Goal: Navigation & Orientation: Find specific page/section

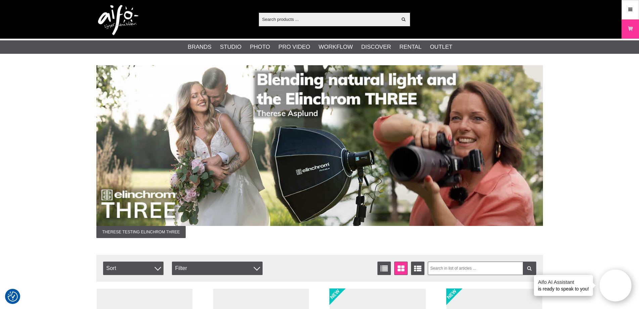
click at [305, 22] on input "text" at bounding box center [328, 19] width 139 height 10
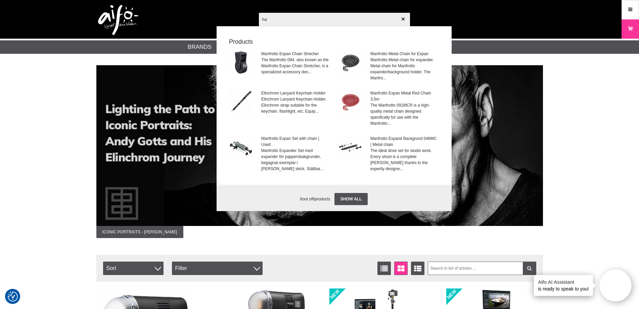
type input "h"
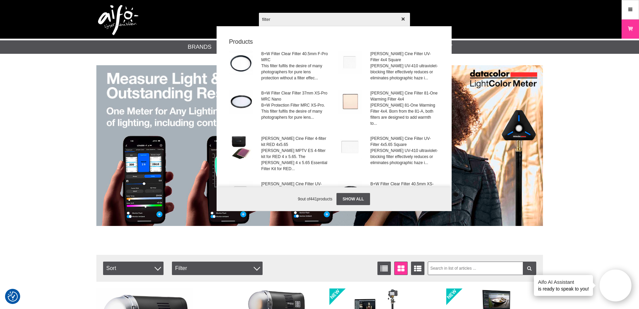
type input "filter"
click at [487, 31] on div "filter Show all Products B+W Filter Clear Filter 40.5mm F-Pro MRC This filter f…" at bounding box center [376, 97] width 235 height 168
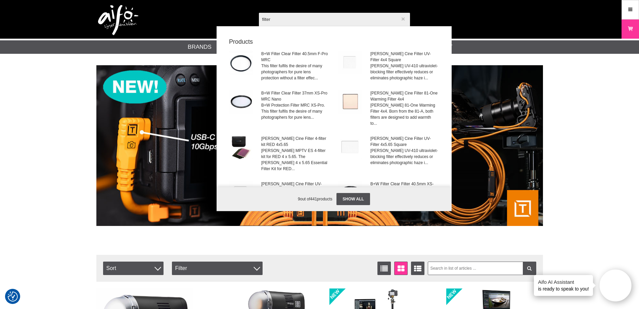
click at [403, 17] on icon "button" at bounding box center [403, 19] width 5 height 5
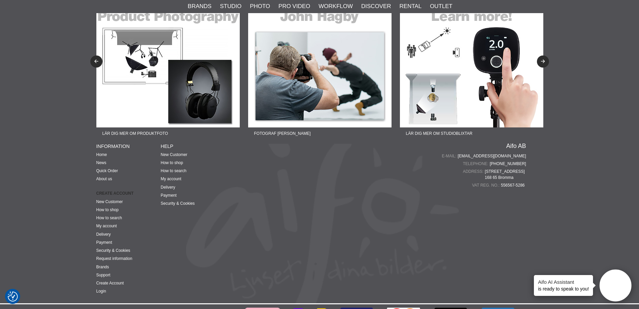
scroll to position [1714, 0]
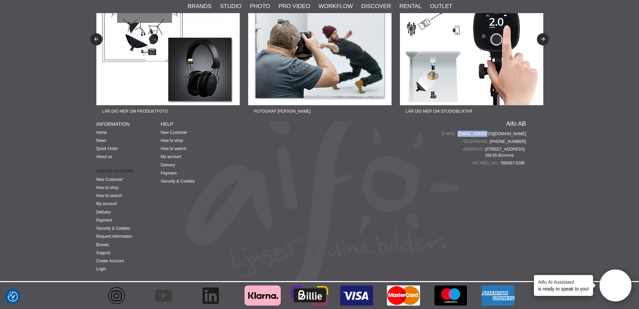
drag, startPoint x: 528, startPoint y: 132, endPoint x: 502, endPoint y: 131, distance: 26.2
click at [502, 131] on div "Fotograf Therese Asplund Lär dig mer om produktfoto Fotograf John Hagby Lär dig…" at bounding box center [319, 114] width 457 height 333
copy div "[EMAIL_ADDRESS][DOMAIN_NAME]"
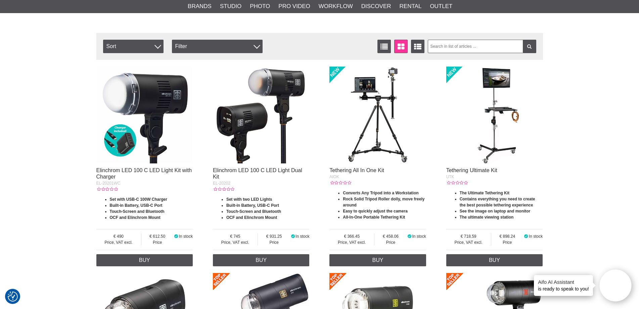
scroll to position [202, 0]
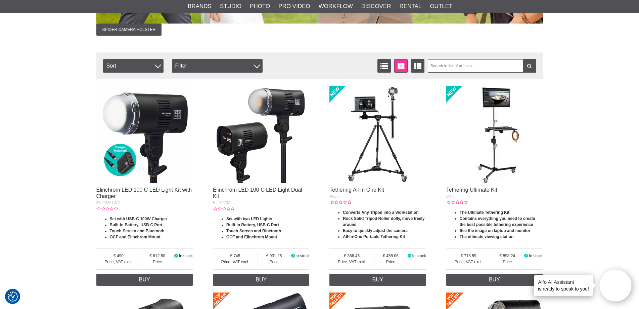
click at [156, 67] on span "Sort" at bounding box center [133, 65] width 60 height 13
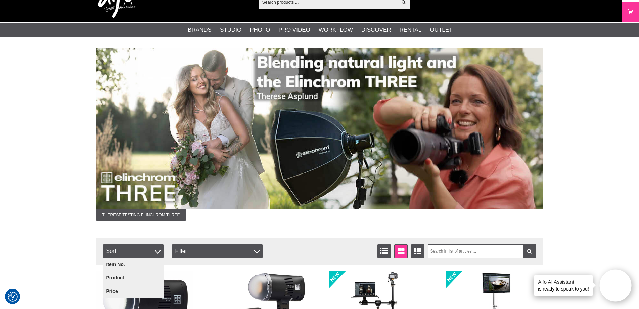
scroll to position [0, 0]
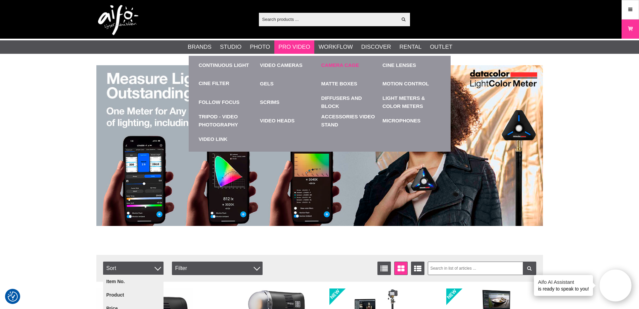
click at [326, 65] on link "Camera Cage" at bounding box center [351, 65] width 58 height 18
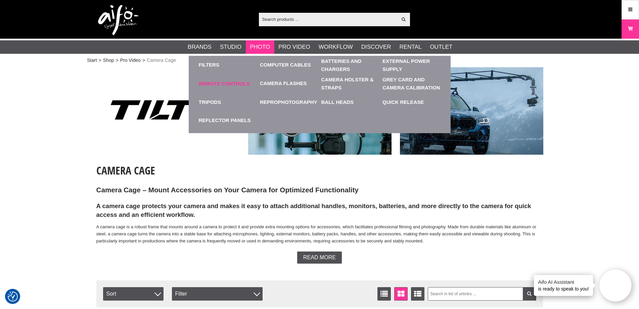
click at [234, 83] on link "Remote Controls" at bounding box center [228, 83] width 58 height 18
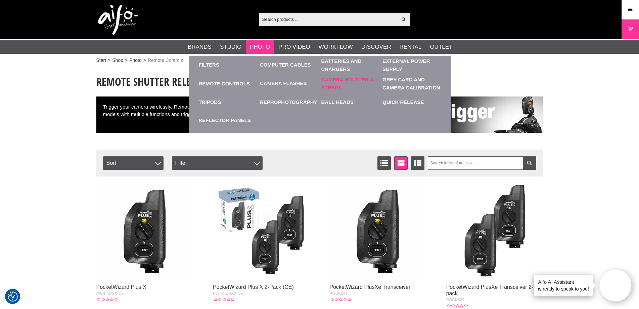
click at [344, 80] on link "Camera Holster & Straps" at bounding box center [351, 83] width 58 height 18
